Goal: Information Seeking & Learning: Learn about a topic

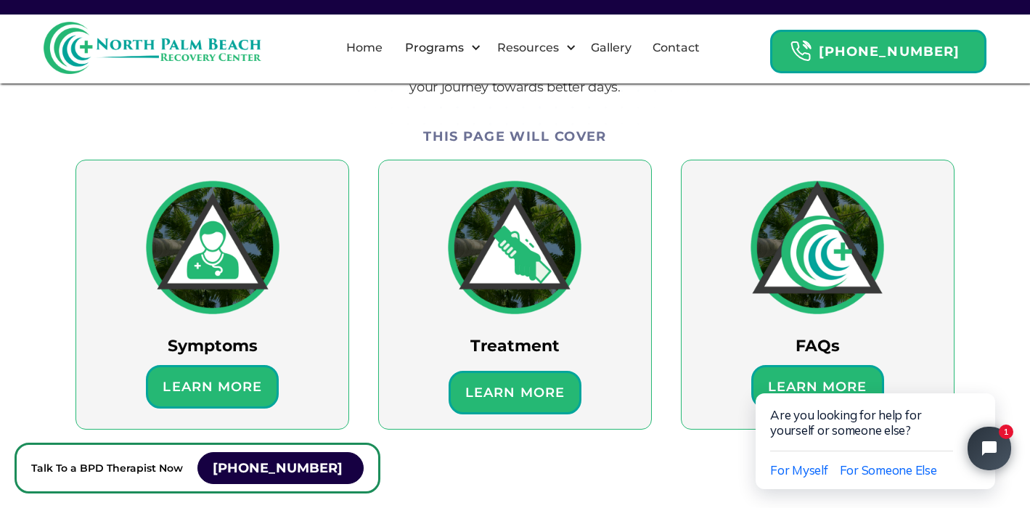
scroll to position [831, 0]
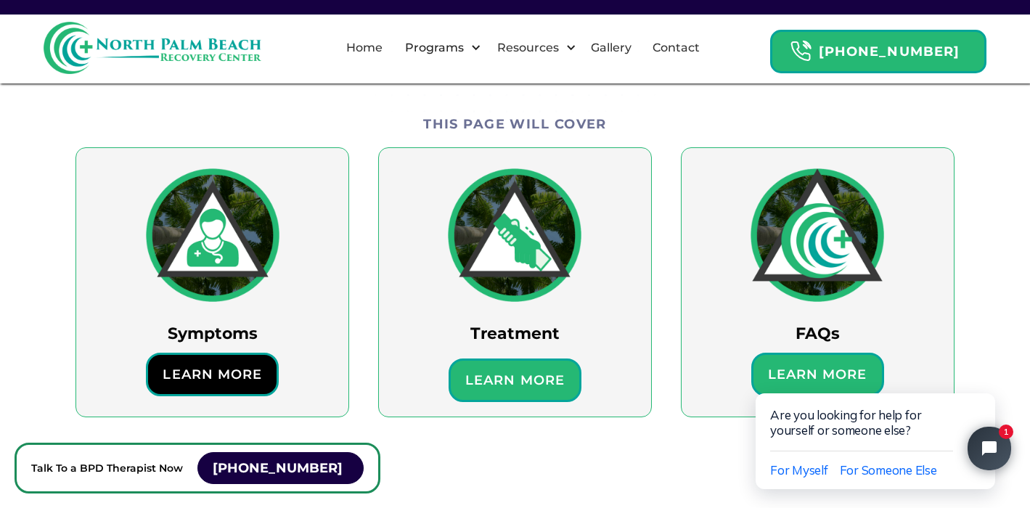
click at [221, 371] on h6 "Learn More" at bounding box center [212, 375] width 114 height 22
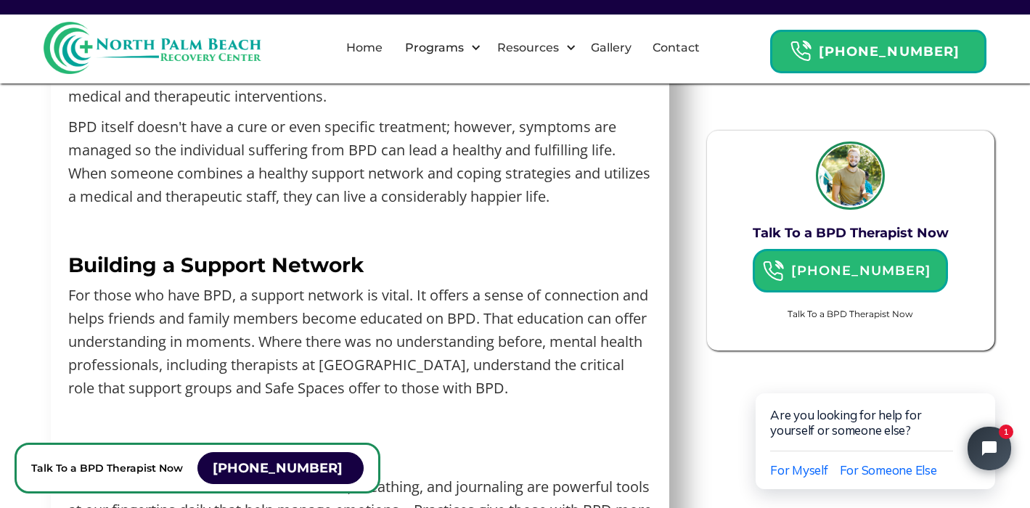
scroll to position [4611, 0]
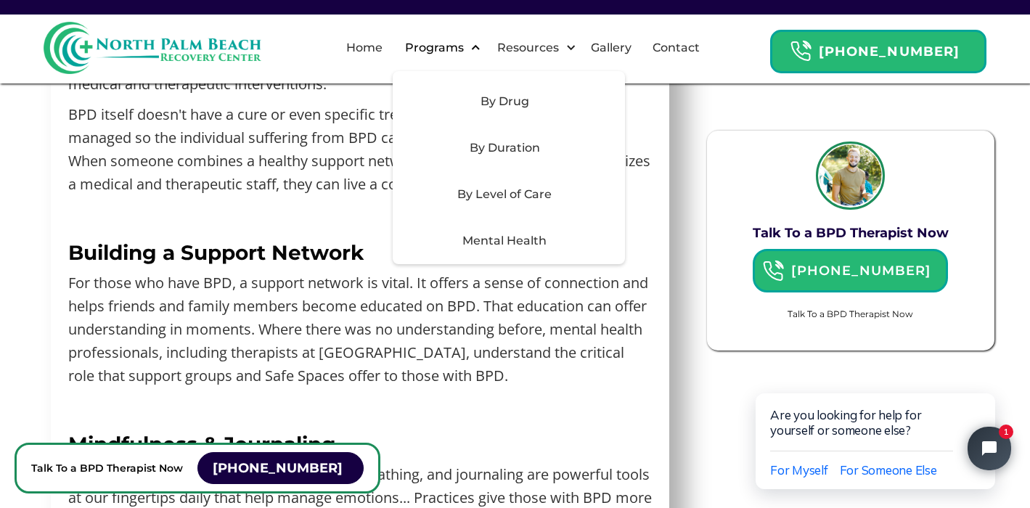
click at [485, 52] on div "Programs" at bounding box center [439, 48] width 92 height 46
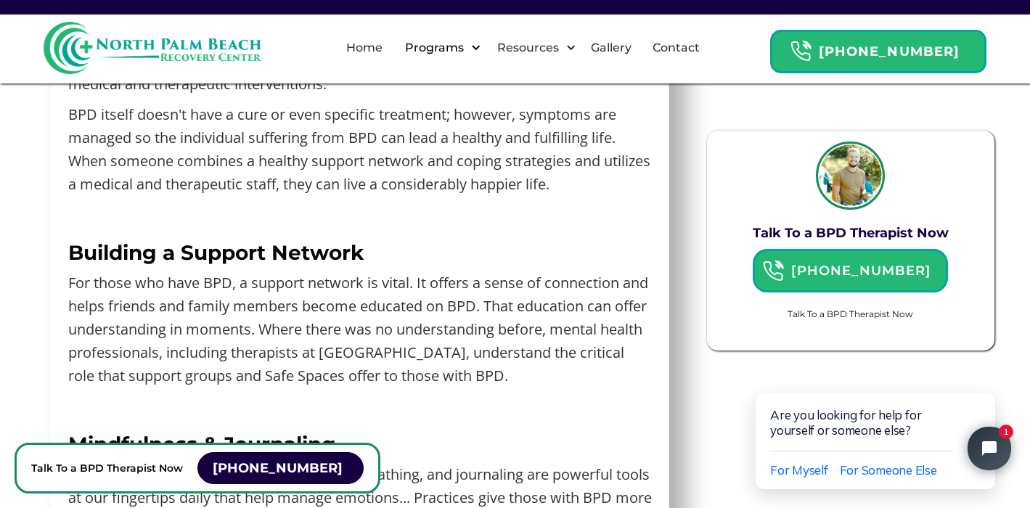
click at [461, 54] on div "Programs" at bounding box center [434, 47] width 66 height 17
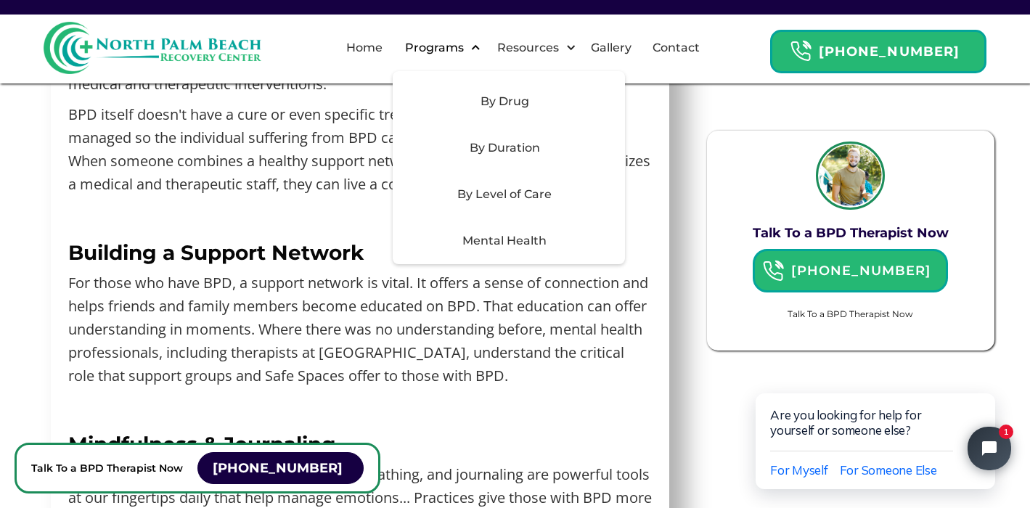
click at [454, 52] on div "Programs" at bounding box center [434, 47] width 66 height 17
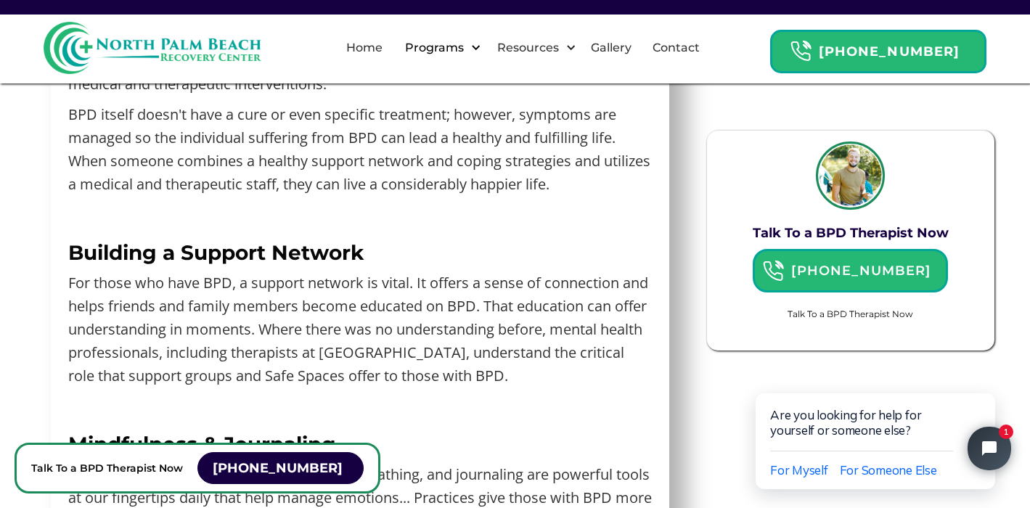
click at [454, 52] on div "Programs" at bounding box center [434, 47] width 66 height 17
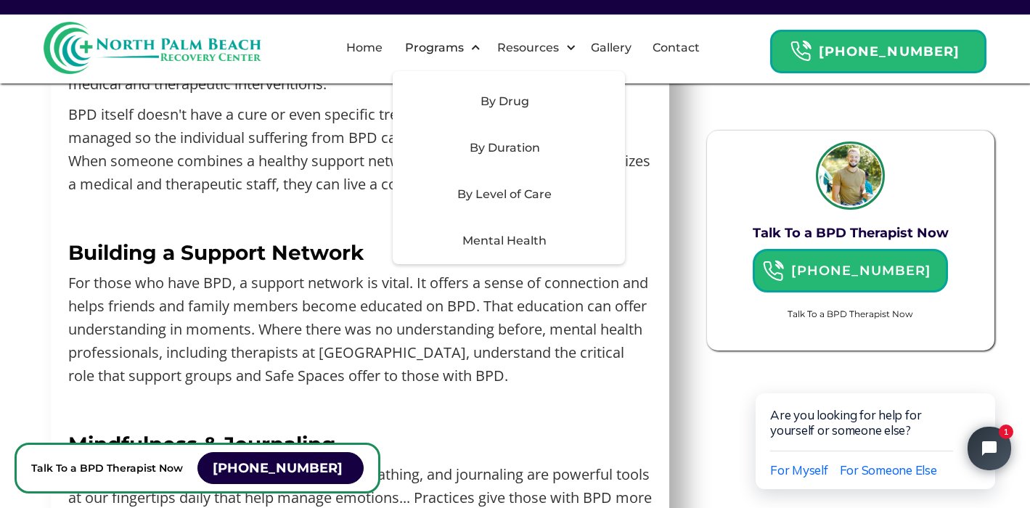
click at [528, 196] on div "By Level of Care" at bounding box center [504, 194] width 206 height 17
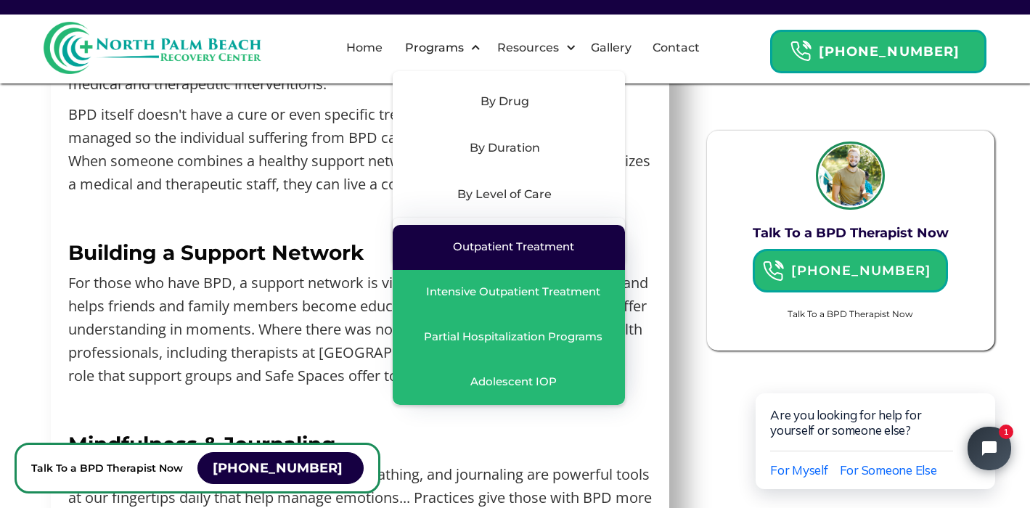
click at [530, 247] on div "Outpatient Treatment" at bounding box center [513, 246] width 121 height 15
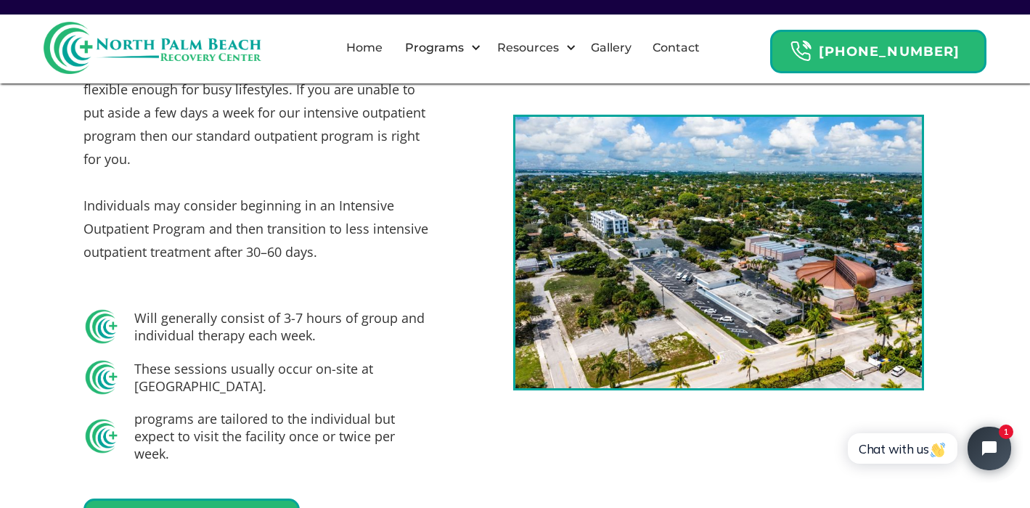
scroll to position [832, 0]
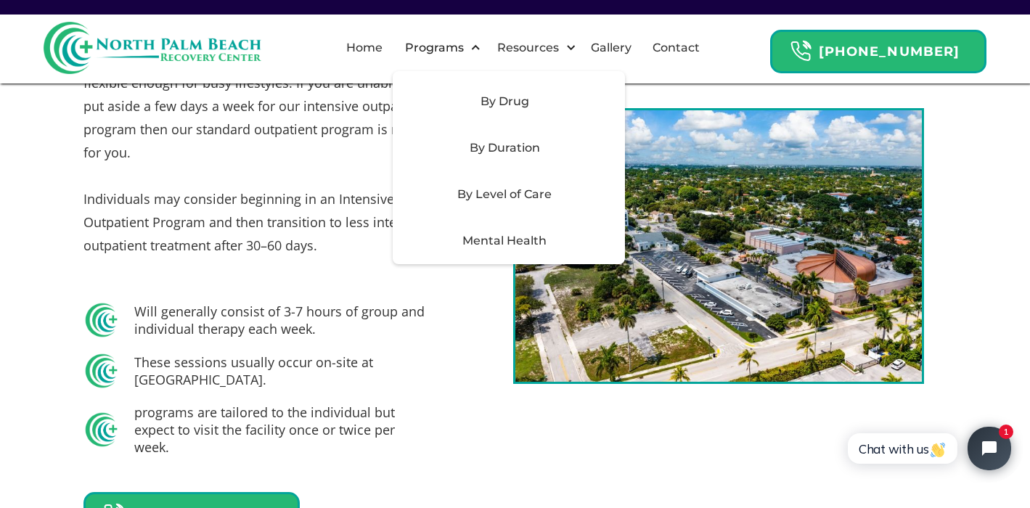
click at [513, 191] on div "By Level of Care" at bounding box center [504, 194] width 206 height 17
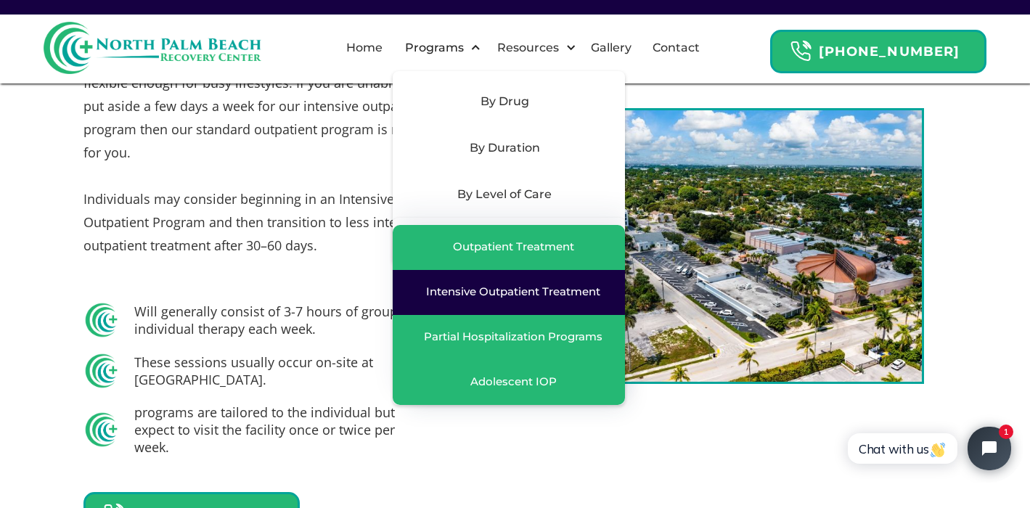
click at [520, 293] on div "Intensive Outpatient Treatment" at bounding box center [513, 291] width 174 height 15
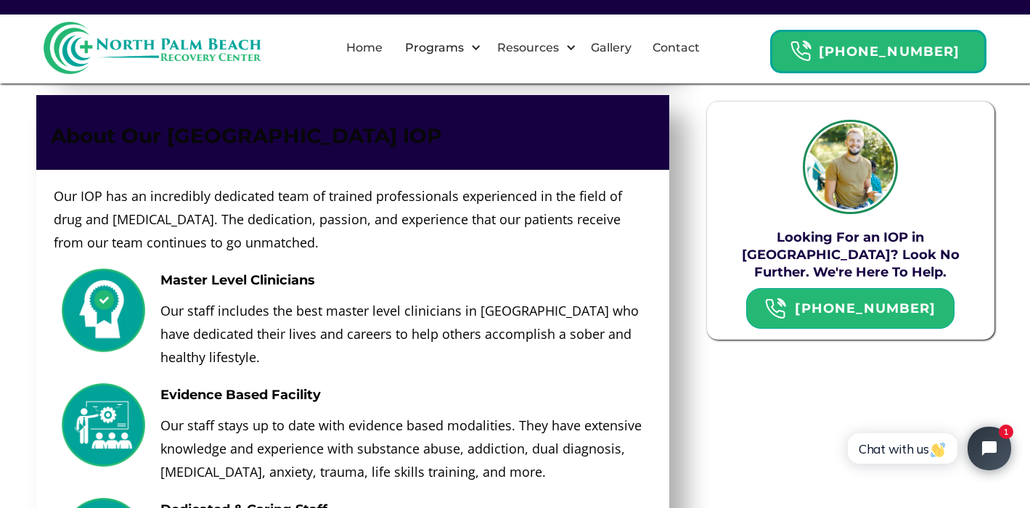
scroll to position [2319, 0]
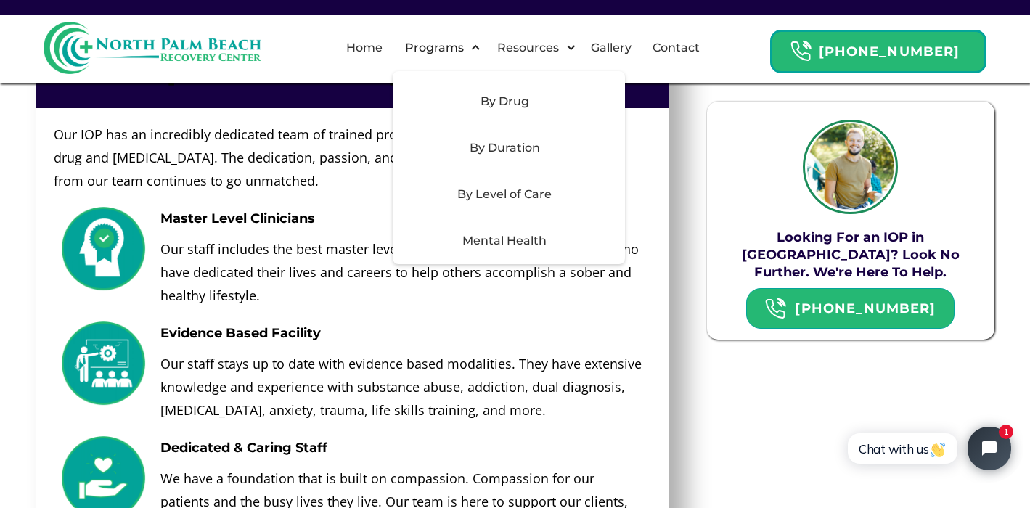
click at [507, 239] on div "Mental Health" at bounding box center [504, 240] width 206 height 17
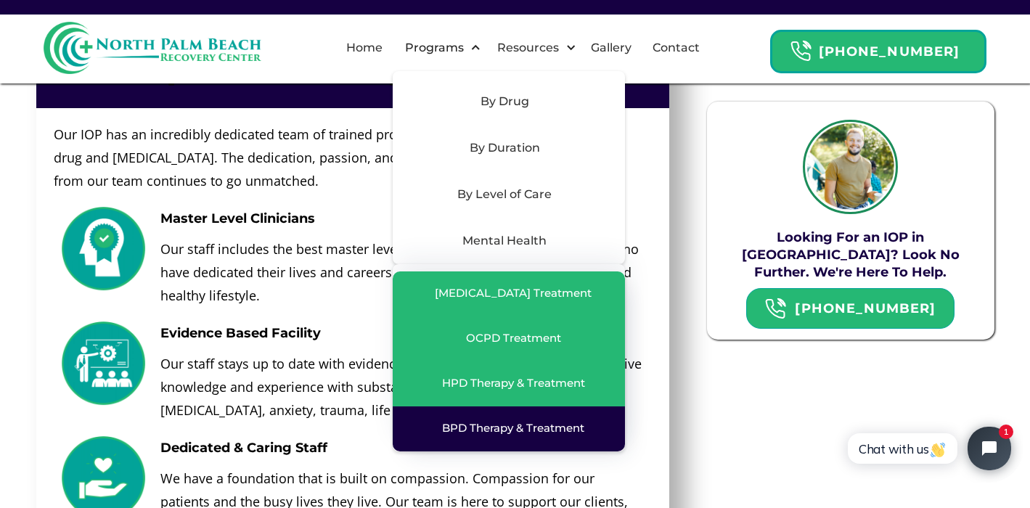
click at [520, 430] on div "BPD Therapy & Treatment" at bounding box center [513, 428] width 142 height 15
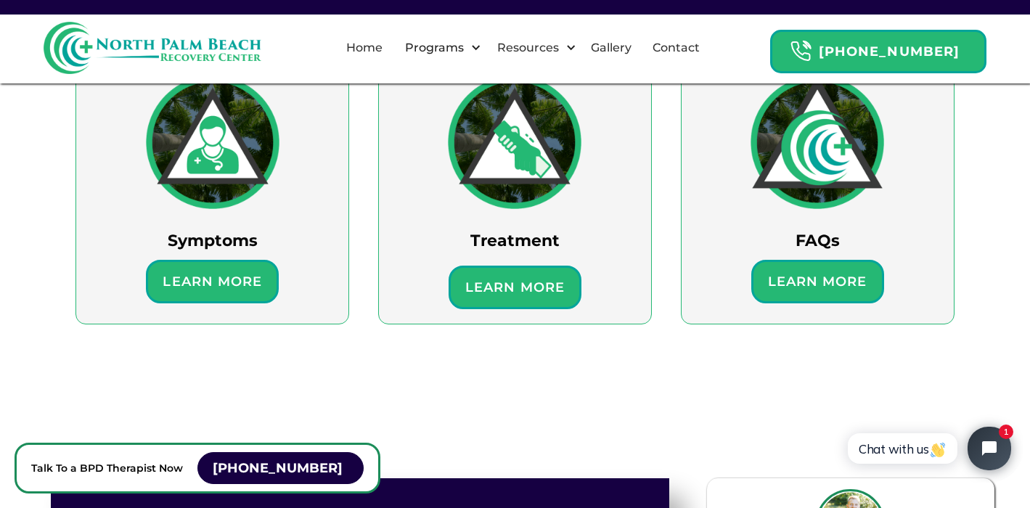
scroll to position [927, 0]
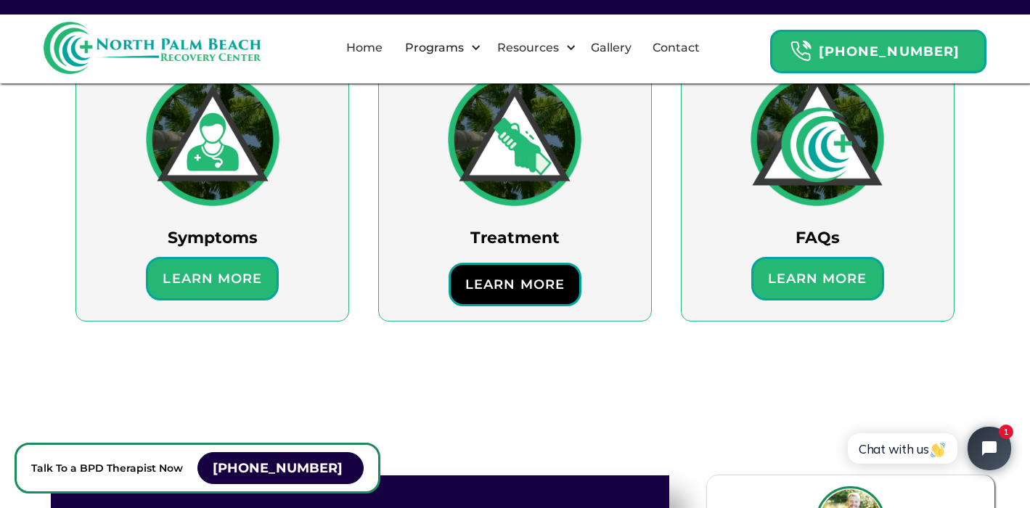
click at [527, 301] on div "Learn More" at bounding box center [514, 285] width 133 height 44
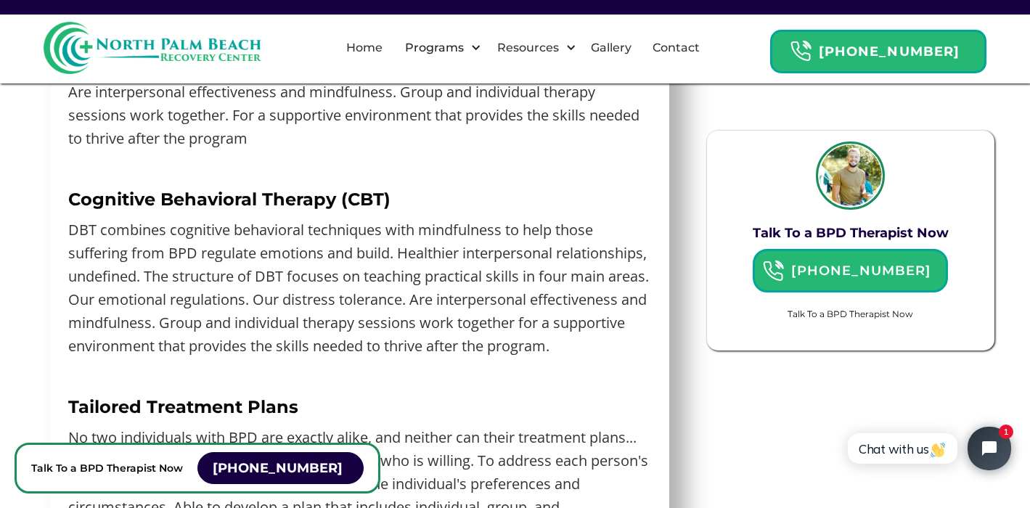
scroll to position [5953, 0]
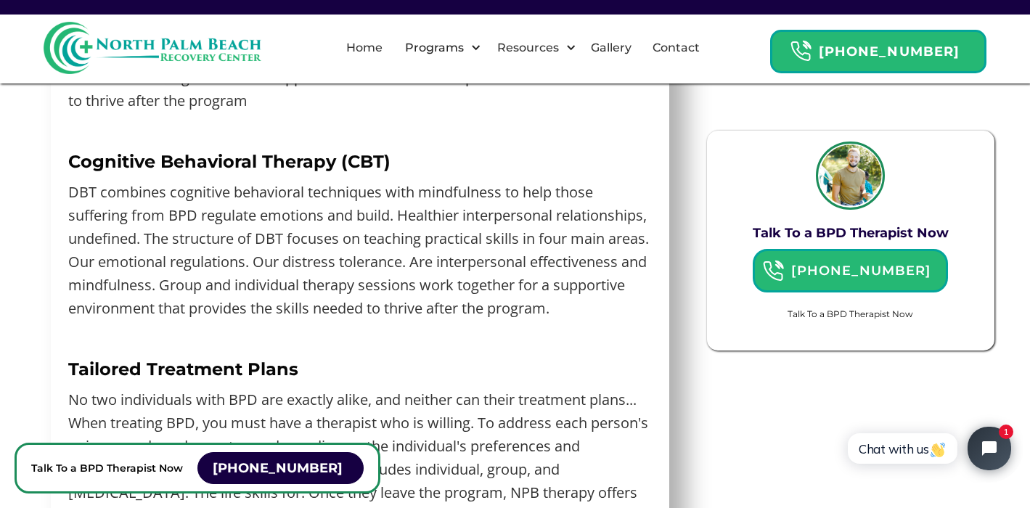
scroll to position [927, 0]
